Goal: Task Accomplishment & Management: Manage account settings

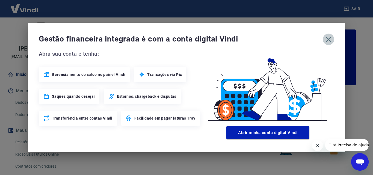
click at [329, 38] on icon "button" at bounding box center [328, 39] width 9 height 9
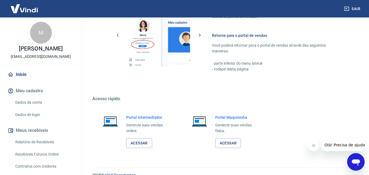
scroll to position [327, 0]
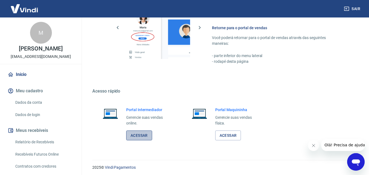
click at [143, 136] on link "Acessar" at bounding box center [139, 135] width 26 height 10
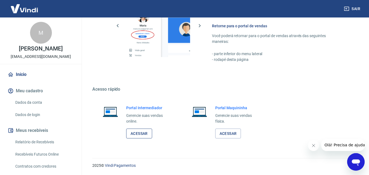
click at [143, 133] on link "Acessar" at bounding box center [139, 134] width 26 height 10
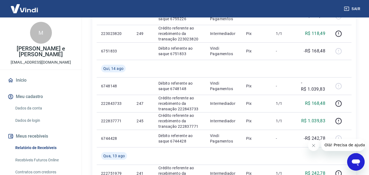
scroll to position [355, 0]
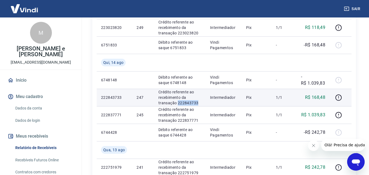
drag, startPoint x: 197, startPoint y: 102, endPoint x: 178, endPoint y: 103, distance: 19.4
click at [178, 103] on p "Crédito referente ao recebimento da transação 222843733" at bounding box center [179, 97] width 43 height 16
copy p "222843733"
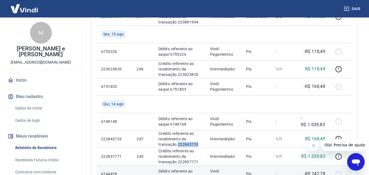
scroll to position [300, 0]
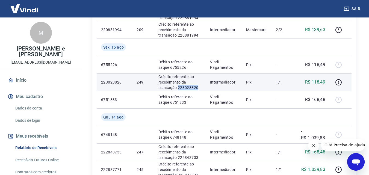
drag, startPoint x: 199, startPoint y: 87, endPoint x: 177, endPoint y: 89, distance: 21.7
click at [177, 89] on p "Crédito referente ao recebimento da transação 223023820" at bounding box center [179, 82] width 43 height 16
copy p "223023820"
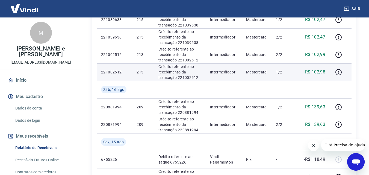
scroll to position [218, 0]
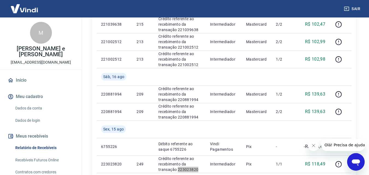
click at [355, 166] on icon "Abrir janela de mensagens" at bounding box center [356, 162] width 10 height 10
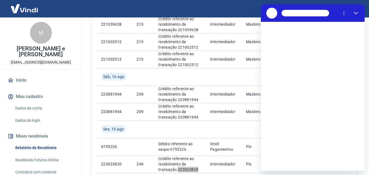
scroll to position [0, 0]
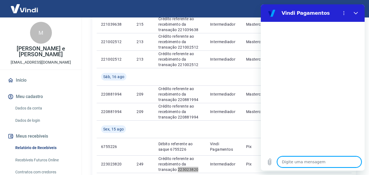
type textarea "x"
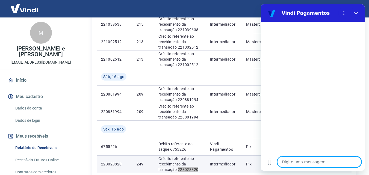
type textarea "b"
type textarea "x"
type textarea "bo"
type textarea "x"
type textarea "bom"
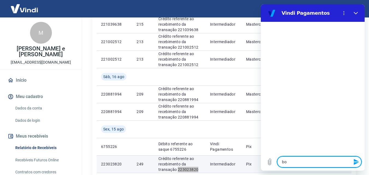
type textarea "x"
type textarea "bom"
type textarea "x"
type textarea "bom d"
type textarea "x"
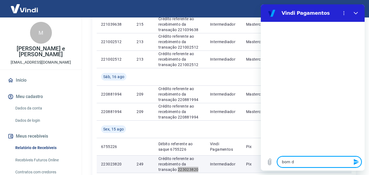
type textarea "bom"
type textarea "x"
type textarea "bom"
type textarea "x"
type textarea "bo"
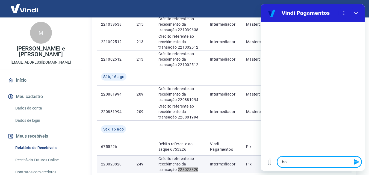
type textarea "x"
type textarea "b"
type textarea "x"
type textarea "B"
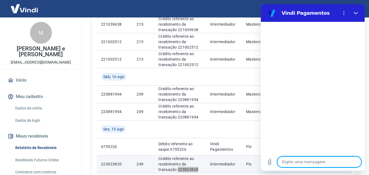
type textarea "x"
type textarea "Bo"
type textarea "x"
type textarea "Bom"
type textarea "x"
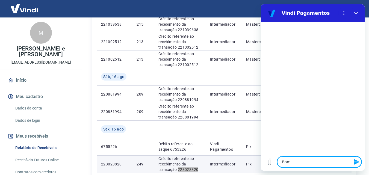
type textarea "Bom"
type textarea "x"
type textarea "Bom d"
type textarea "x"
type textarea "Bom dui"
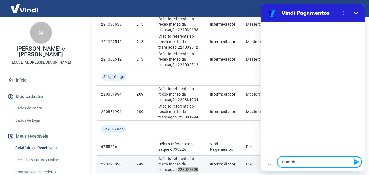
type textarea "x"
type textarea "Bom duia"
type textarea "x"
type textarea "Bom dui"
type textarea "x"
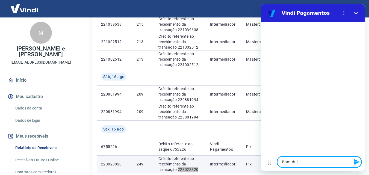
type textarea "Bom du"
type textarea "x"
type textarea "Bom d"
type textarea "x"
type textarea "Bom di"
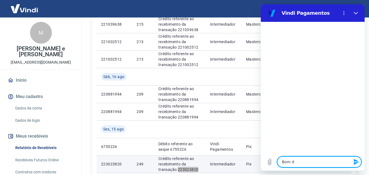
type textarea "x"
type textarea "Bom dia"
type textarea "x"
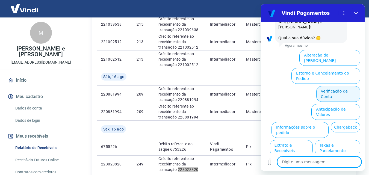
scroll to position [38, 0]
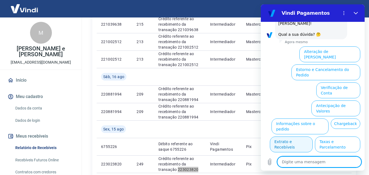
click at [312, 136] on button "Extrato e Recebíveis" at bounding box center [291, 144] width 43 height 16
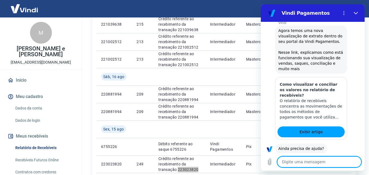
scroll to position [86, 0]
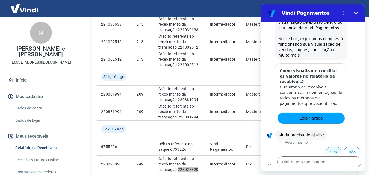
click at [330, 149] on button "Sim" at bounding box center [333, 152] width 16 height 10
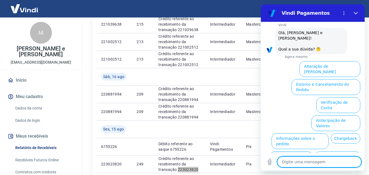
scroll to position [229, 0]
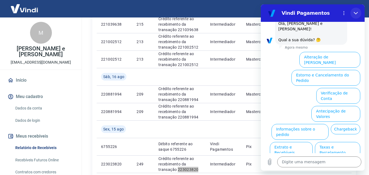
drag, startPoint x: 356, startPoint y: 14, endPoint x: 615, endPoint y: 18, distance: 258.7
click at [356, 14] on icon "Fechar" at bounding box center [355, 13] width 4 height 2
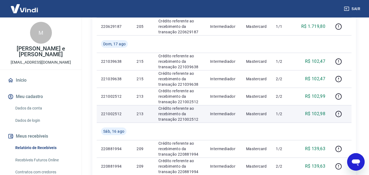
scroll to position [191, 0]
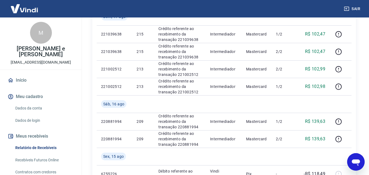
type textarea "x"
